Goal: Information Seeking & Learning: Find specific fact

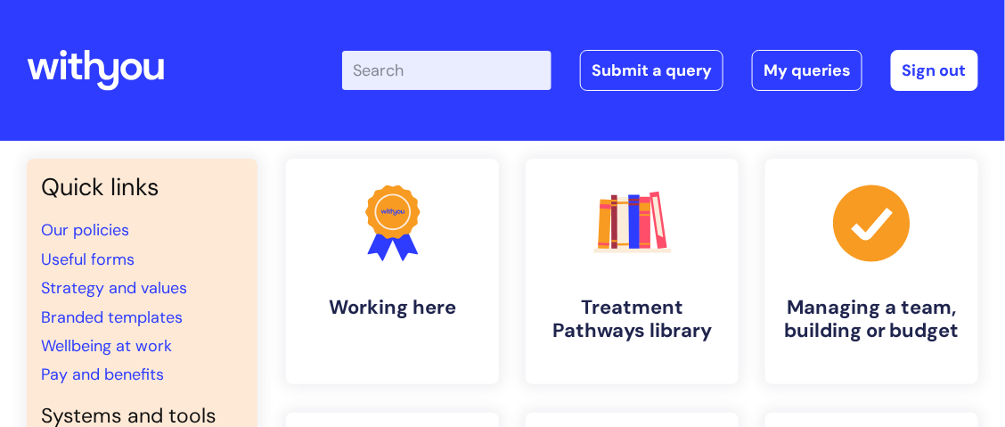
click at [379, 65] on input "Enter your search term here..." at bounding box center [446, 70] width 209 height 39
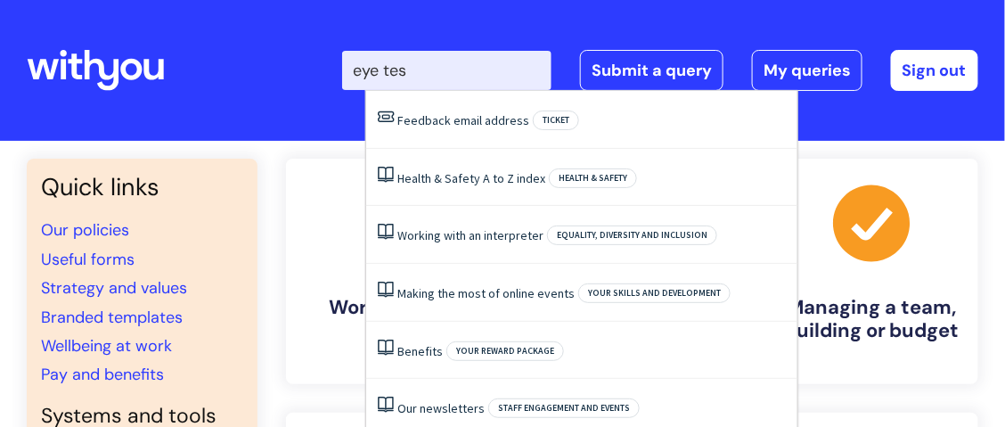
type input "eye test"
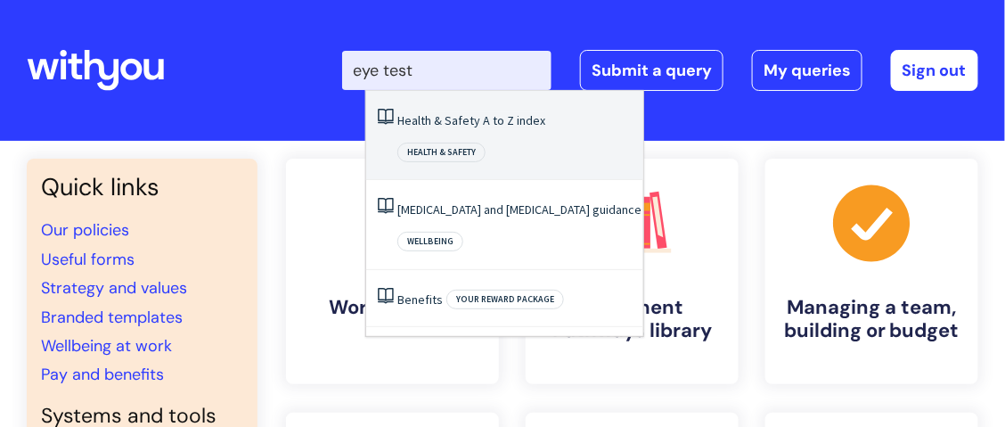
click at [428, 117] on link "Health & Safety A to Z index" at bounding box center [471, 120] width 148 height 16
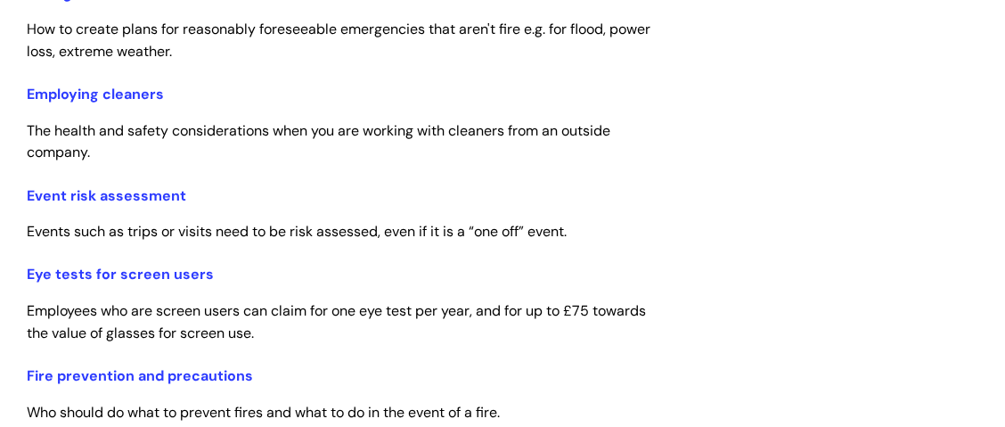
scroll to position [1603, 0]
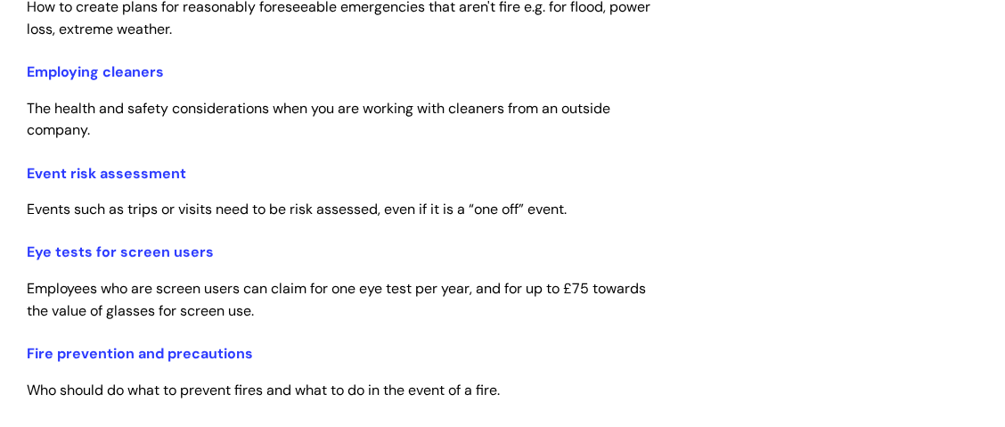
click at [149, 317] on span "Employees who are screen users can claim for one eye test per year, and for up …" at bounding box center [336, 299] width 619 height 41
click at [140, 261] on link "Eye tests for screen users" at bounding box center [120, 251] width 187 height 19
